Goal: Task Accomplishment & Management: Use online tool/utility

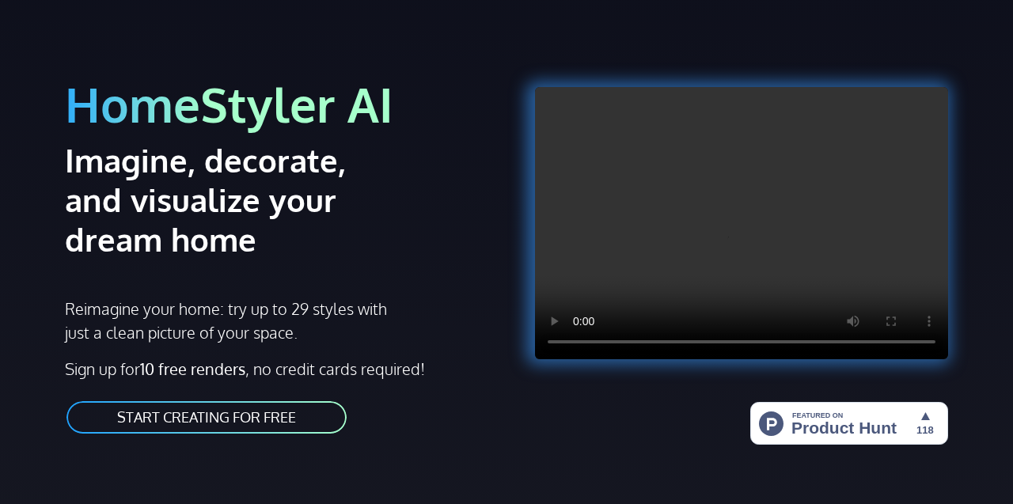
scroll to position [71, 0]
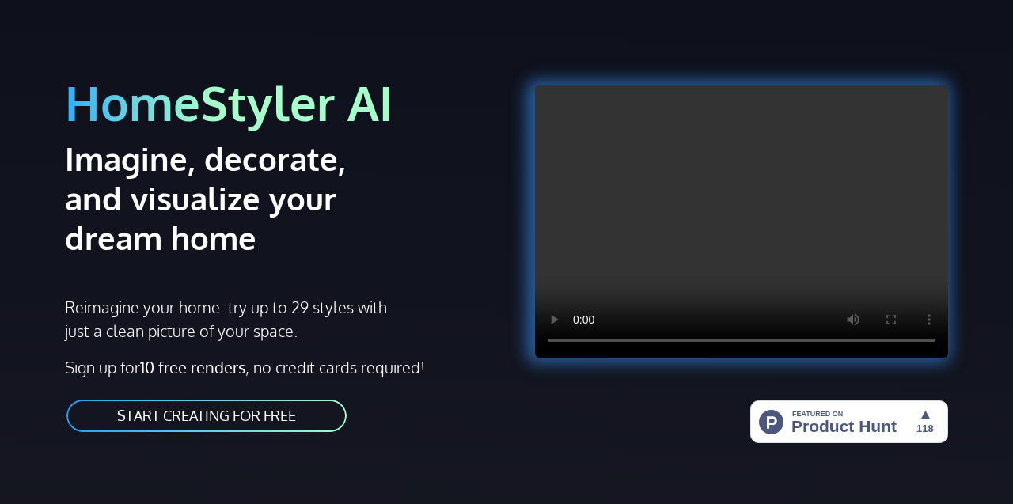
click at [294, 406] on link "START CREATING FOR FREE" at bounding box center [206, 416] width 283 height 36
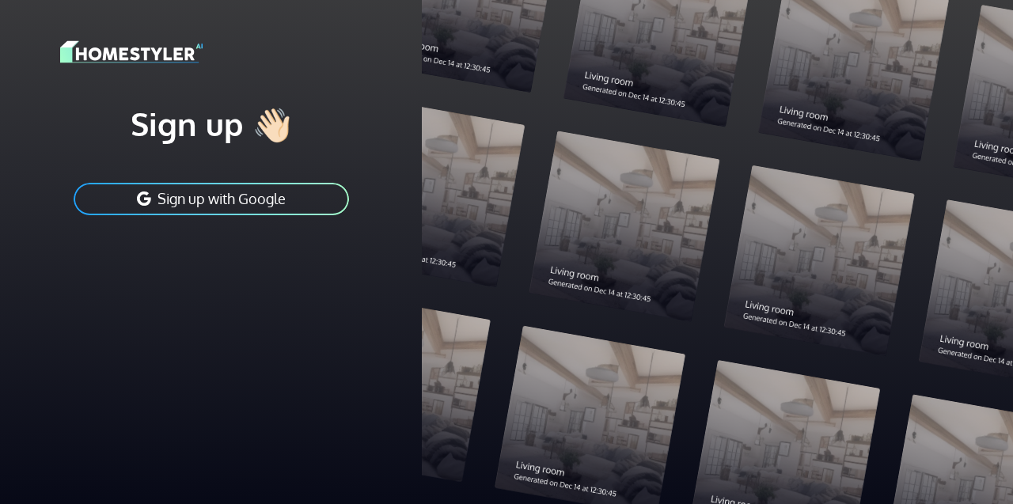
click at [307, 206] on button "Sign up with Google" at bounding box center [211, 199] width 279 height 36
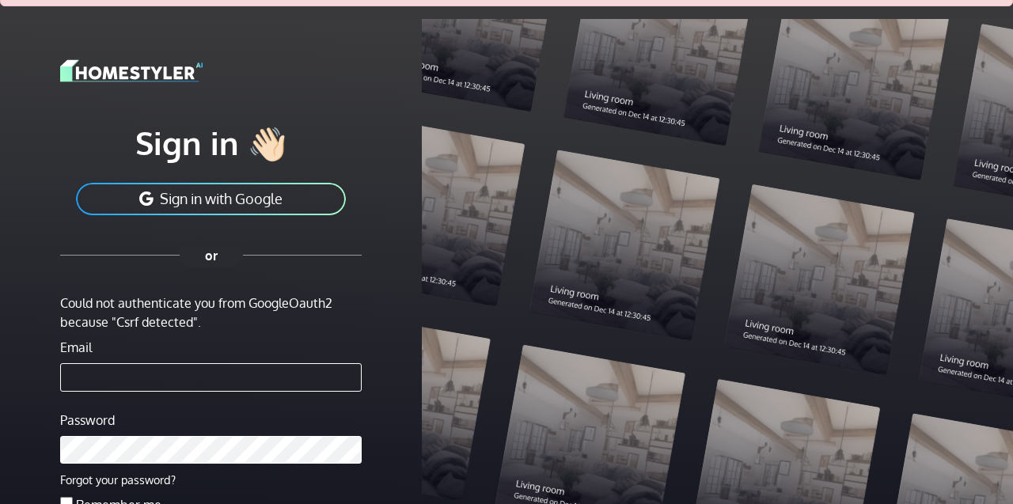
click at [533, 375] on div at bounding box center [717, 271] width 591 height 504
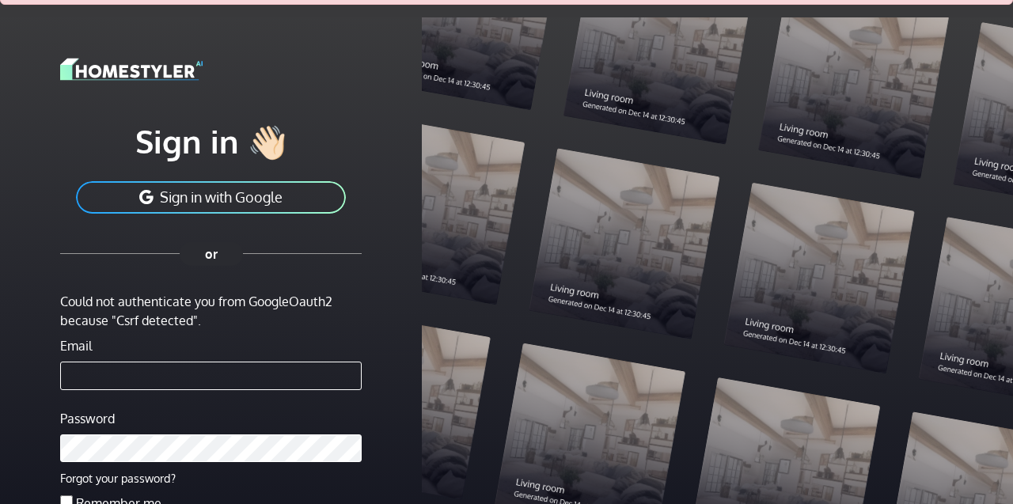
click at [533, 396] on div at bounding box center [717, 269] width 591 height 504
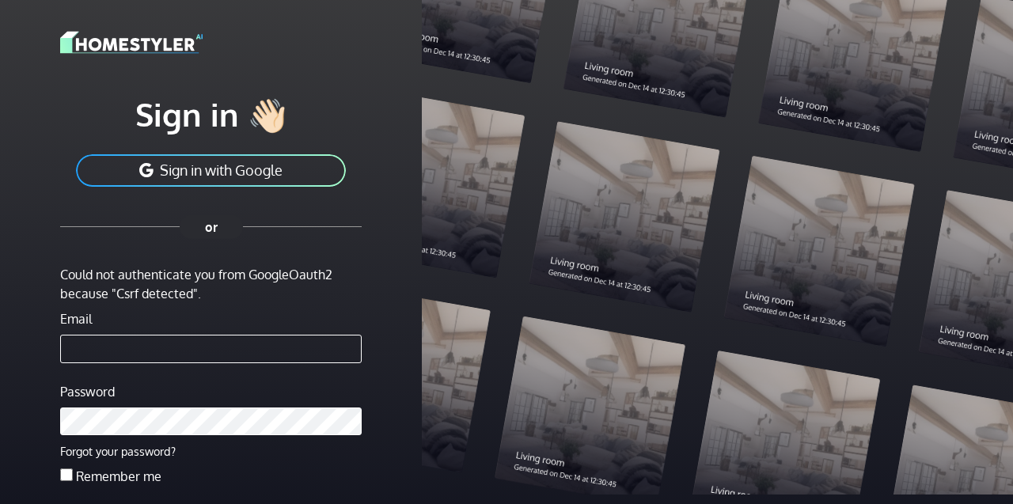
scroll to position [0, 0]
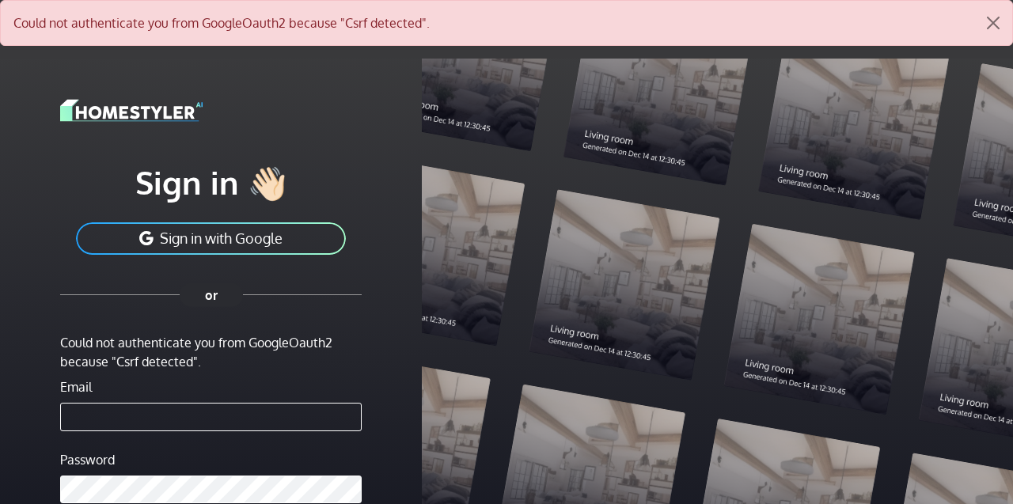
click at [665, 288] on div at bounding box center [717, 311] width 591 height 504
click at [1003, 22] on button "Close" at bounding box center [993, 23] width 38 height 44
